Goal: Browse casually

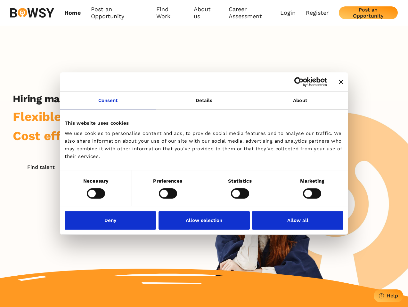
click at [339, 82] on icon "Close banner" at bounding box center [341, 82] width 4 height 4
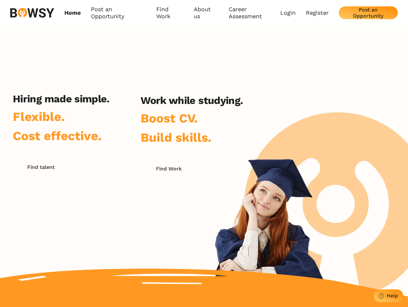
click at [204, 104] on h2 "Work while studying." at bounding box center [191, 100] width 102 height 12
click at [300, 104] on div "Hiring made simple. Flexible. Cost effective. Find talent Work while studying. …" at bounding box center [204, 161] width 408 height 271
click at [96, 193] on div "Hiring made simple. Flexible. Cost effective. Find talent Work while studying. …" at bounding box center [127, 174] width 255 height 163
click at [168, 193] on div "Hiring made simple. Flexible. Cost effective. Find talent Work while studying. …" at bounding box center [127, 174] width 255 height 163
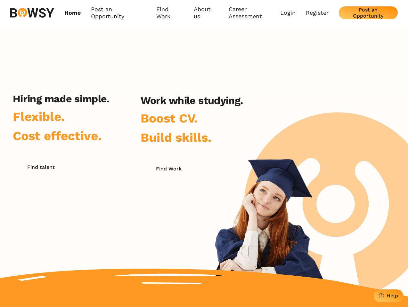
click at [240, 193] on div "Hiring made simple. Flexible. Cost effective. Find talent Work while studying. …" at bounding box center [127, 174] width 255 height 163
click at [312, 193] on div "Hiring made simple. Flexible. Cost effective. Find talent Work while studying. …" at bounding box center [204, 161] width 408 height 271
click at [112, 220] on div "Hiring made simple. Flexible. Cost effective. Find talent Work while studying. …" at bounding box center [127, 174] width 255 height 163
click at [204, 220] on div "Hiring made simple. Flexible. Cost effective. Find talent Work while studying. …" at bounding box center [127, 174] width 255 height 163
